Goal: Information Seeking & Learning: Understand process/instructions

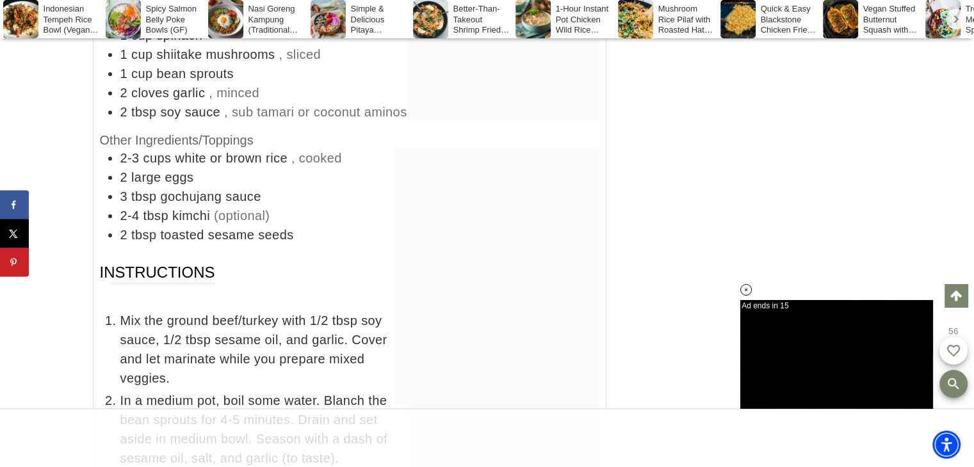
scroll to position [9532, 0]
click at [743, 290] on icon at bounding box center [746, 290] width 11 height 11
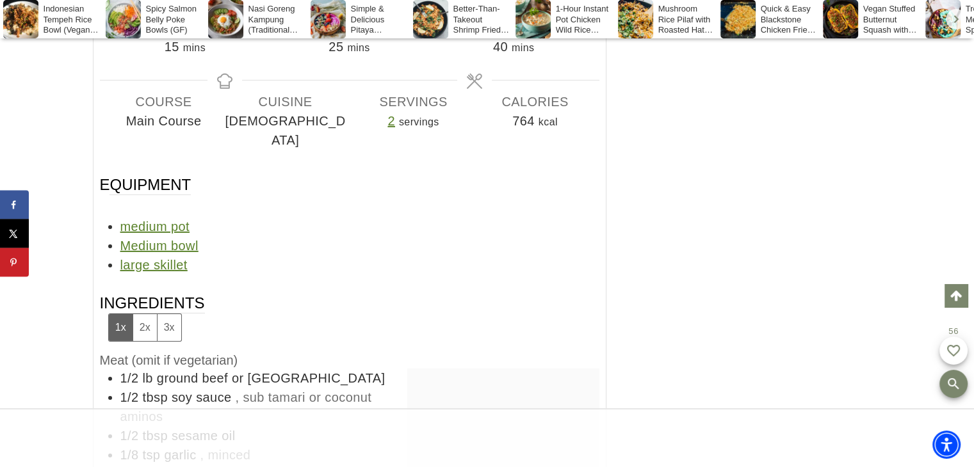
scroll to position [9092, 0]
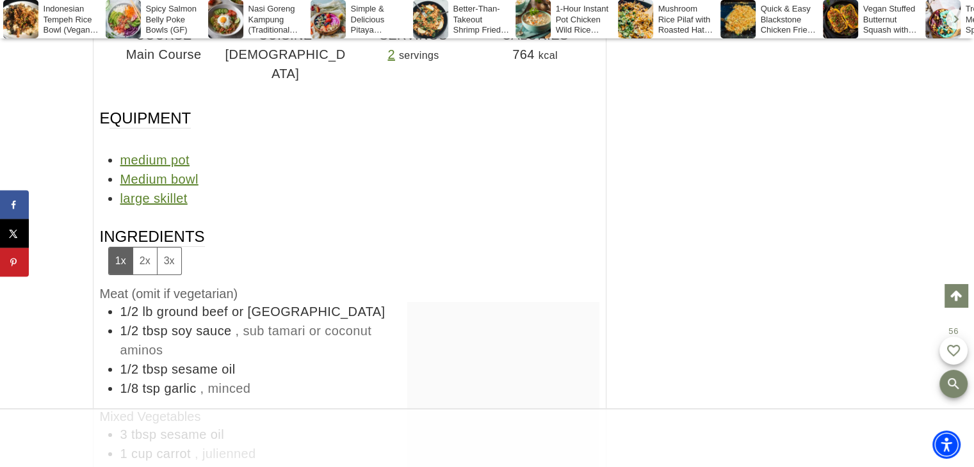
click at [143, 248] on button "2x" at bounding box center [144, 261] width 24 height 26
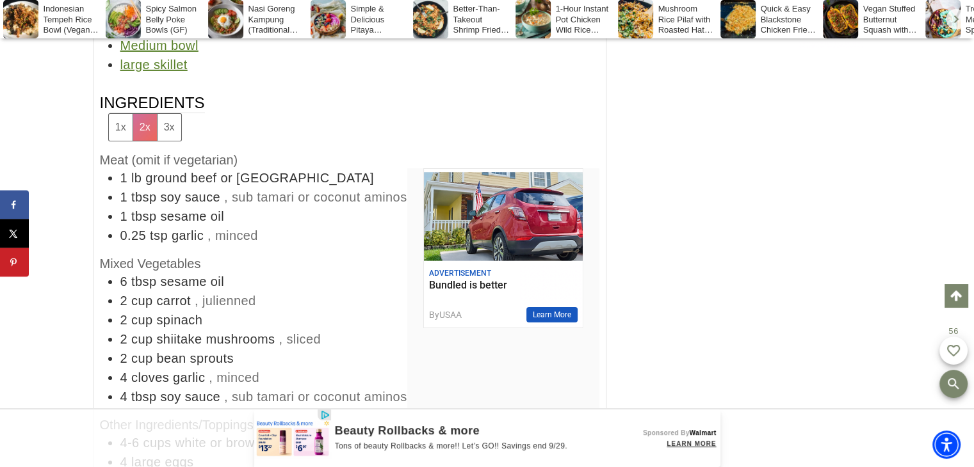
scroll to position [9227, 0]
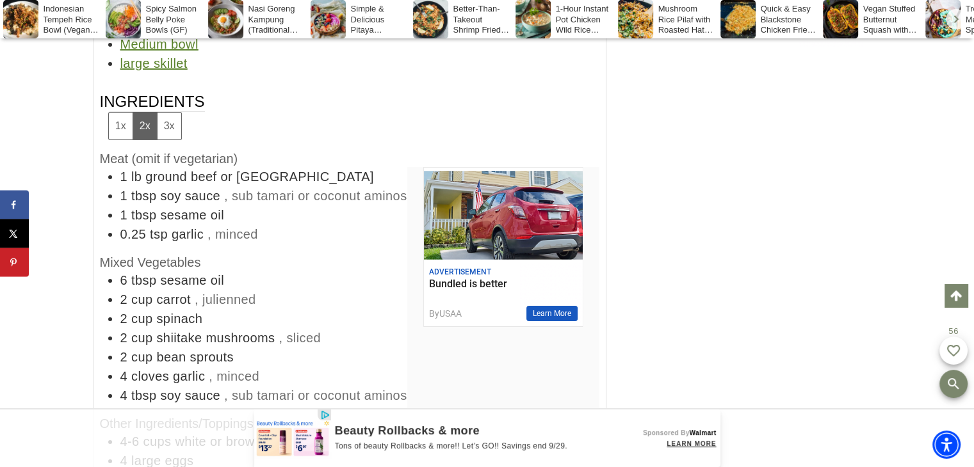
click at [189, 208] on span "sesame oil" at bounding box center [192, 215] width 64 height 14
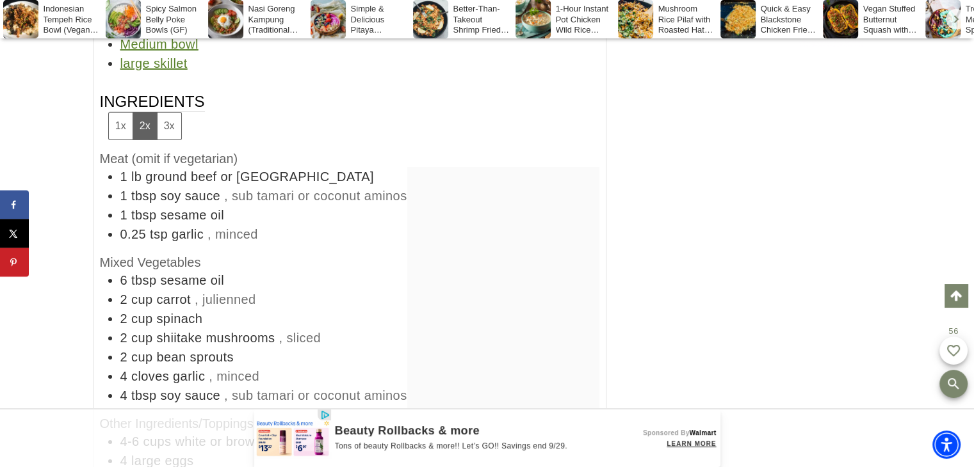
click at [135, 170] on span "lb" at bounding box center [136, 177] width 10 height 14
click at [161, 113] on button "3x" at bounding box center [169, 126] width 24 height 26
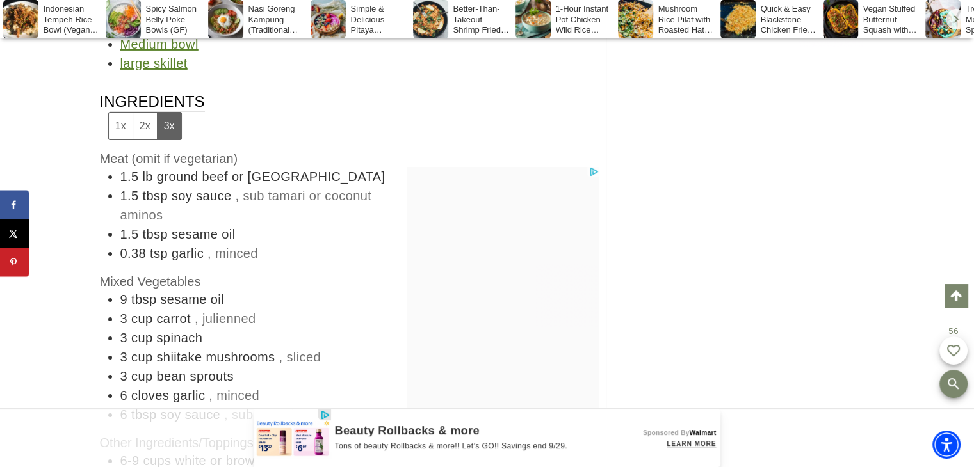
click at [142, 113] on button "2x" at bounding box center [144, 126] width 24 height 26
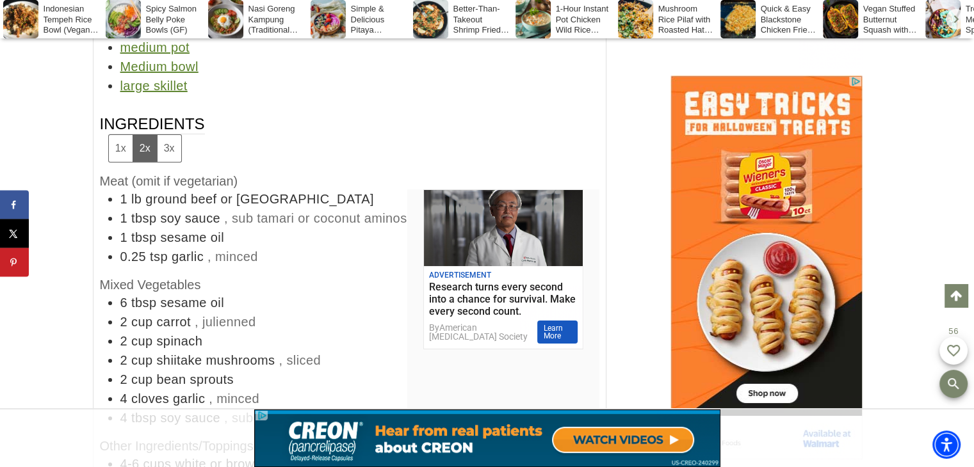
click at [122, 136] on button "1x" at bounding box center [121, 148] width 24 height 26
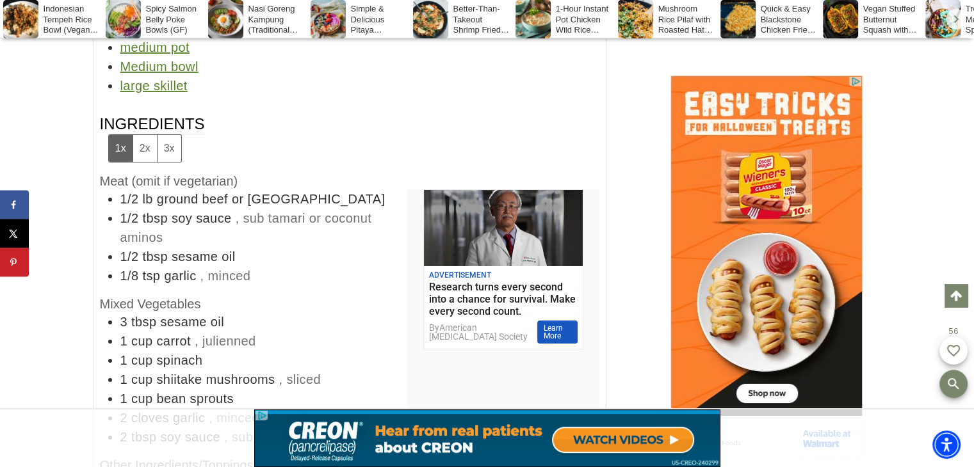
click at [149, 135] on button "2x" at bounding box center [144, 148] width 24 height 26
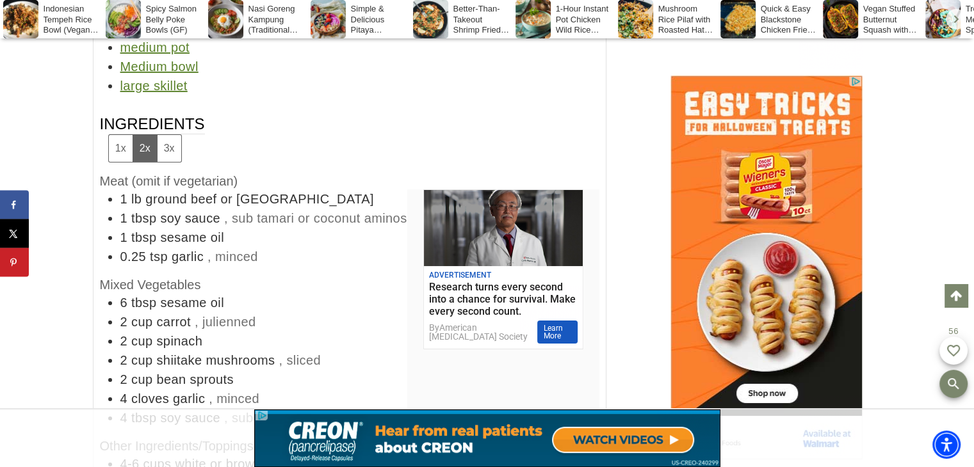
click at [121, 135] on button "1x" at bounding box center [121, 148] width 24 height 26
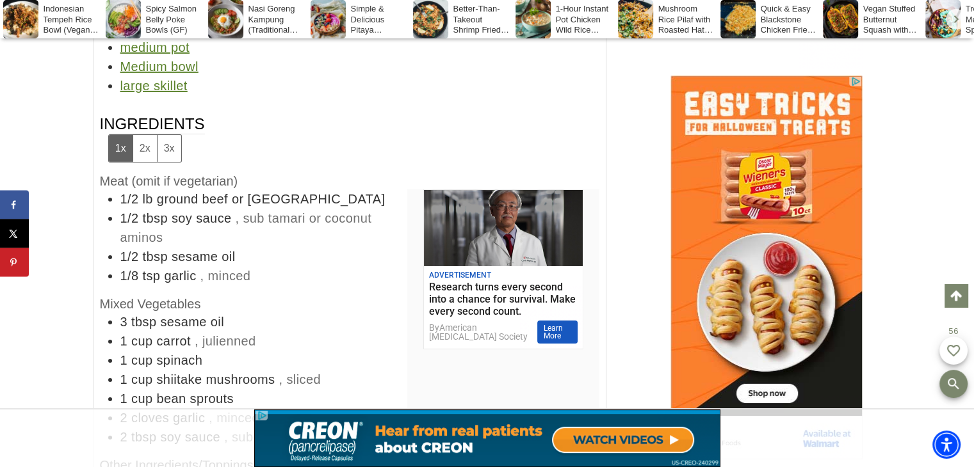
click at [138, 135] on button "2x" at bounding box center [144, 148] width 24 height 26
